Goal: Check status: Check status

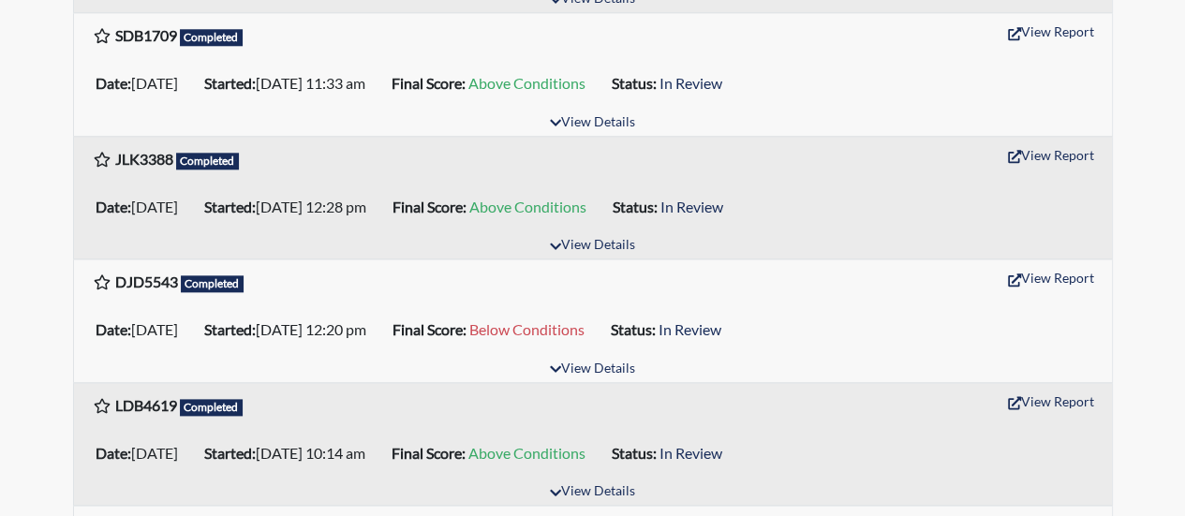
scroll to position [1030, 0]
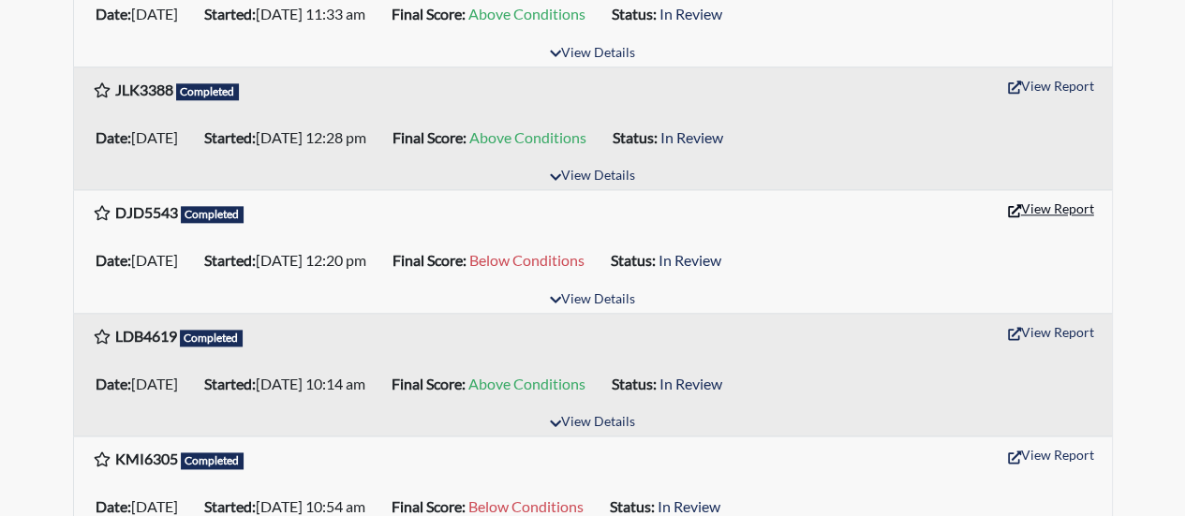
click at [1064, 198] on button "View Report" at bounding box center [1051, 208] width 103 height 29
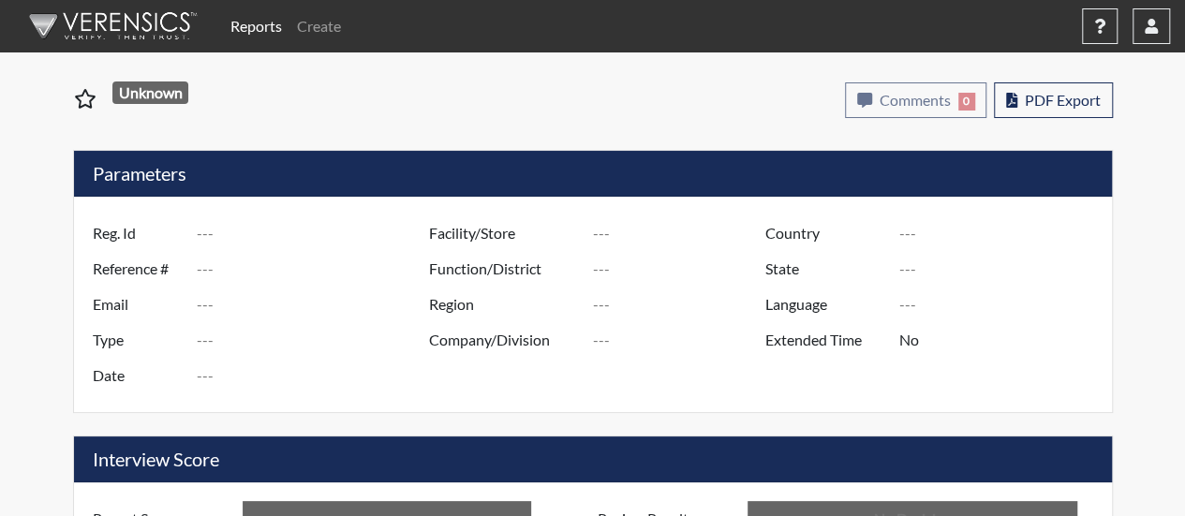
type input "DJD5543"
type input "50920"
type input "---"
type input "Corrections Pre-Employment"
type input "Aug 25, 2025"
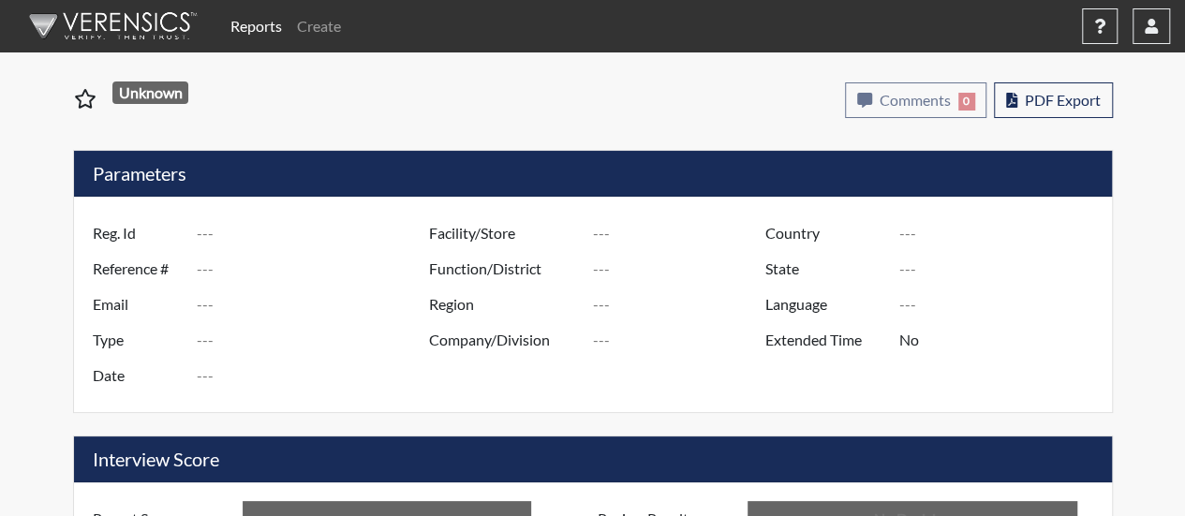
type input "[GEOGRAPHIC_DATA]"
type input "[US_STATE]"
type input "English"
type input "Below Conditions"
type input "In Review"
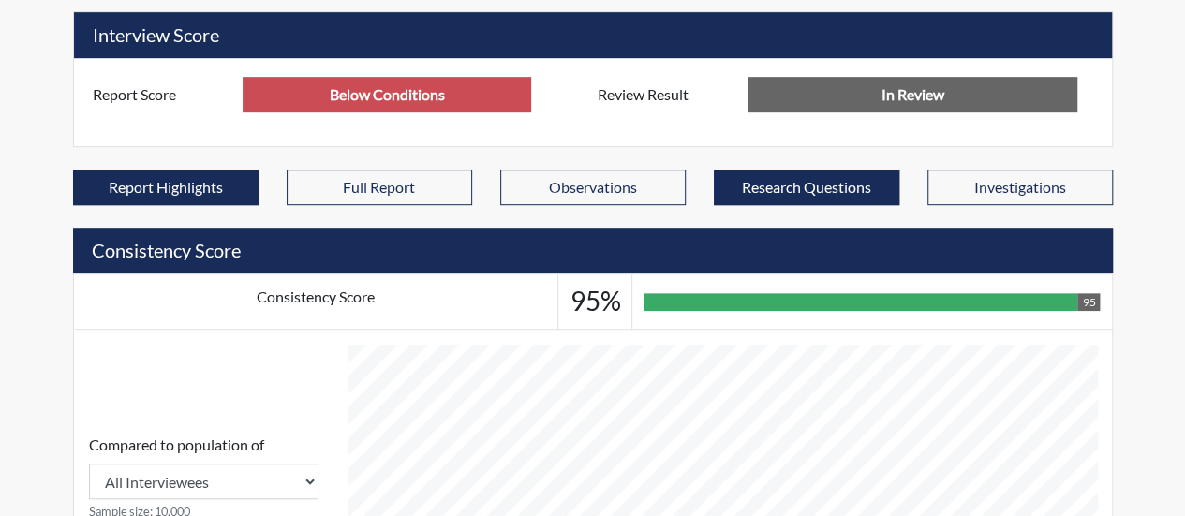
scroll to position [468, 0]
